Goal: Check status: Check status

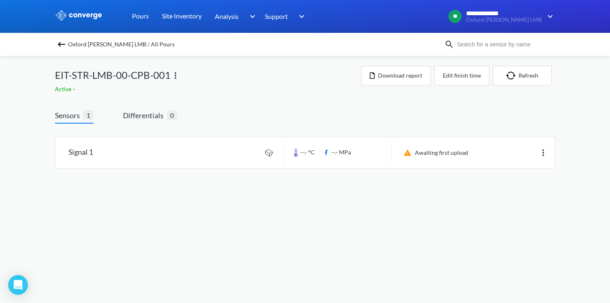
click at [70, 45] on span "Oxford [PERSON_NAME] LMB / All Pours" at bounding box center [121, 44] width 107 height 11
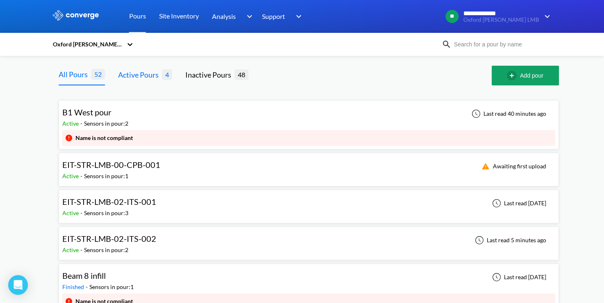
click at [165, 80] on span "4" at bounding box center [167, 74] width 10 height 10
click at [162, 76] on span "4" at bounding box center [167, 74] width 10 height 10
click at [134, 73] on div "Active Pours" at bounding box center [140, 74] width 44 height 11
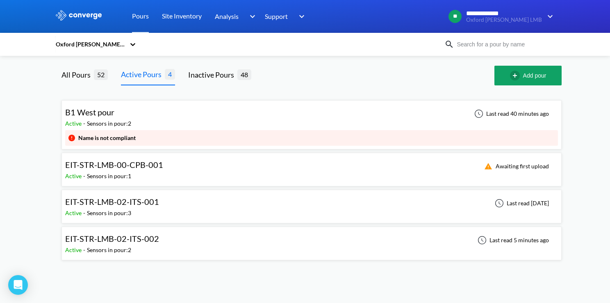
click at [181, 163] on div "EIT-STR-LMB-00-CPB-001 Active - Sensors in pour: 1 Awaiting first upload" at bounding box center [311, 169] width 493 height 26
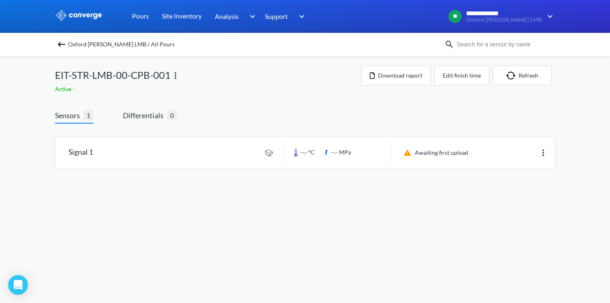
click at [377, 116] on div "Sensors 1 Differentials 0 Signal 1 --.- °C --.- MPa Awaiting first upload" at bounding box center [305, 146] width 500 height 75
click at [400, 153] on link at bounding box center [304, 152] width 499 height 31
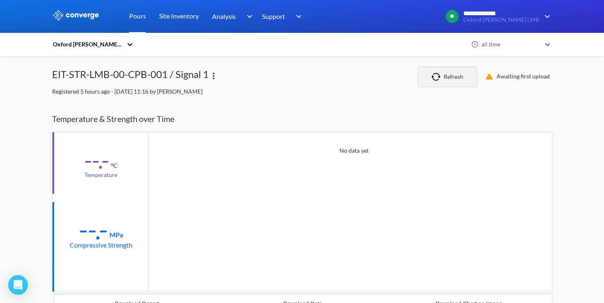
click at [446, 82] on button "Refresh" at bounding box center [447, 76] width 59 height 21
click at [310, 120] on div "Temperature & Strength over Time" at bounding box center [302, 119] width 500 height 26
